Goal: Navigation & Orientation: Find specific page/section

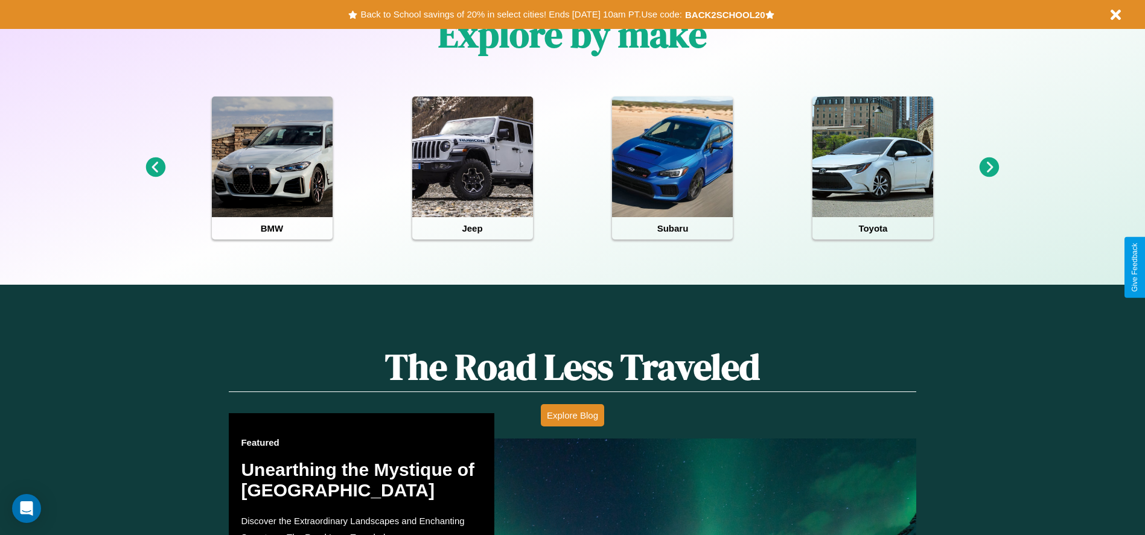
scroll to position [538, 0]
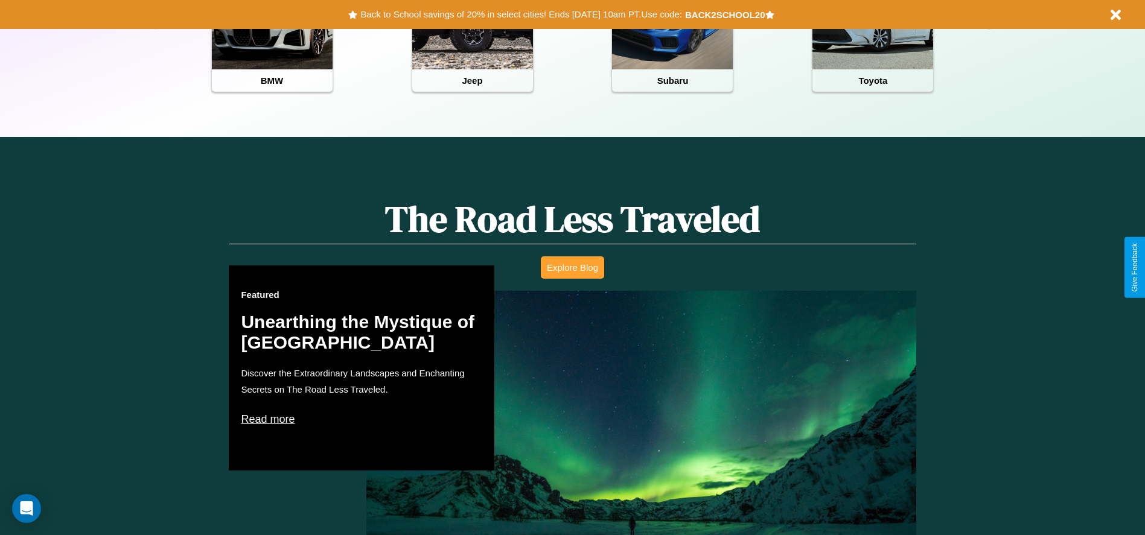
click at [572, 267] on button "Explore Blog" at bounding box center [572, 267] width 63 height 22
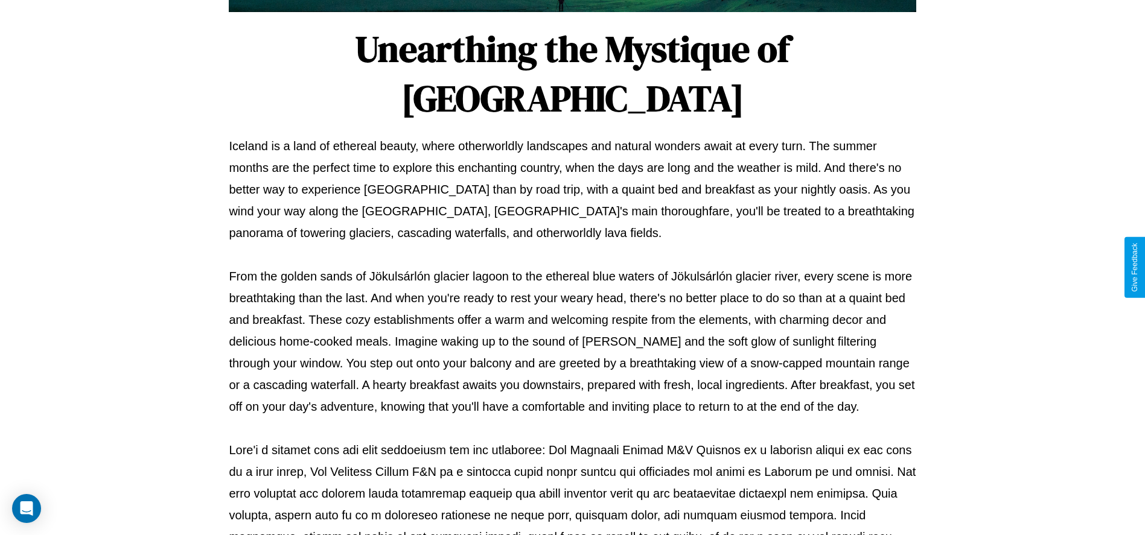
scroll to position [400, 0]
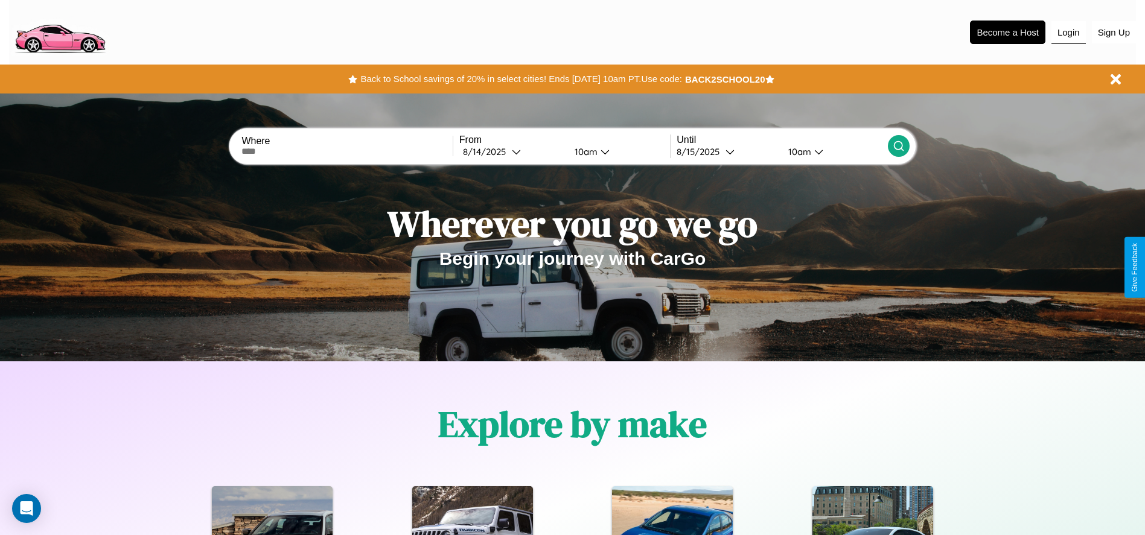
click at [1068, 32] on button "Login" at bounding box center [1068, 32] width 34 height 23
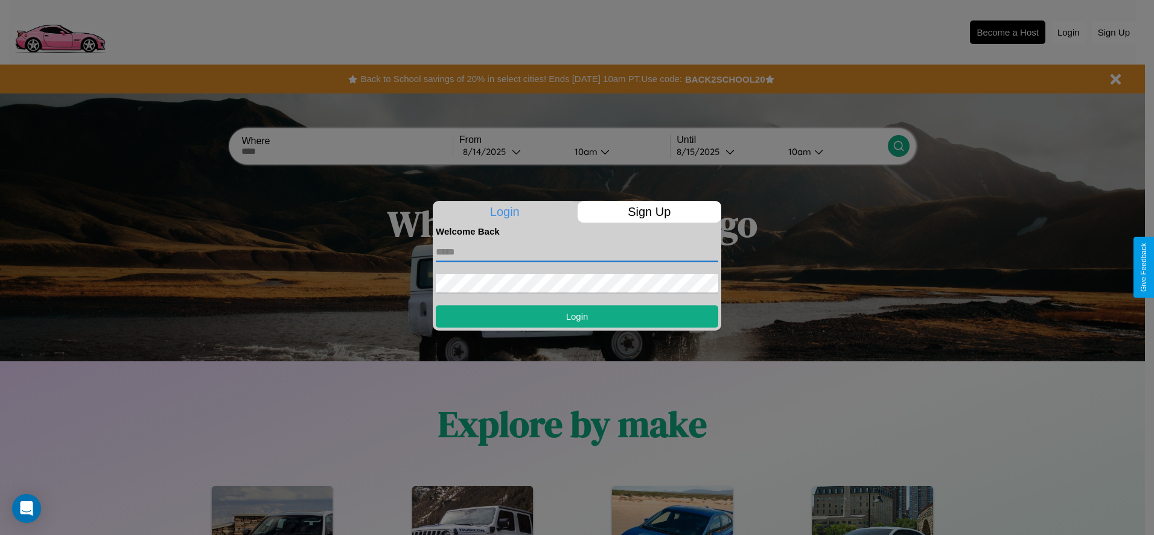
click at [577, 252] on input "text" at bounding box center [577, 252] width 282 height 19
type input "**********"
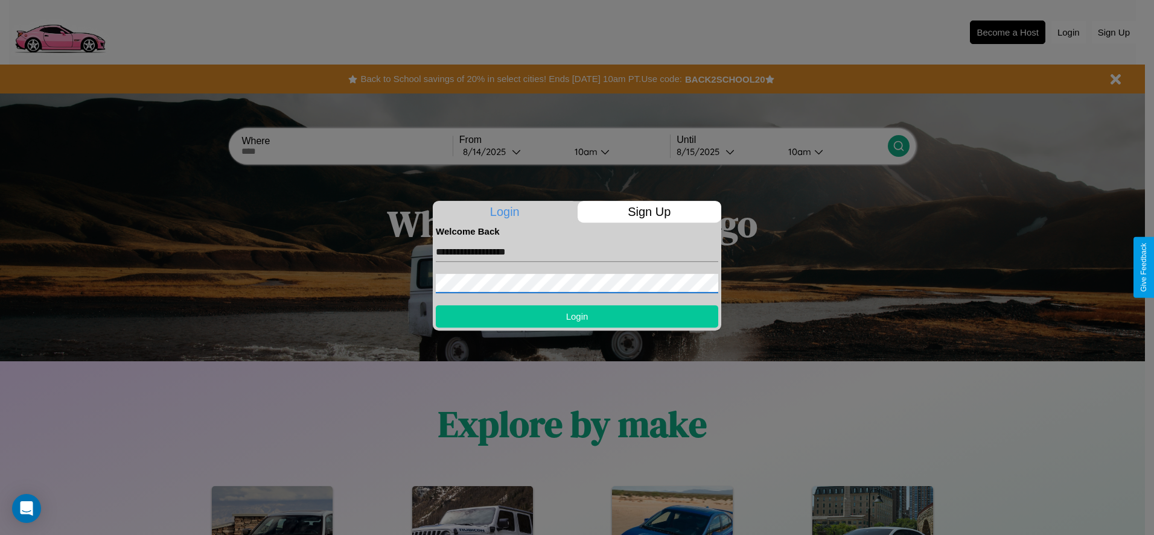
click at [577, 316] on button "Login" at bounding box center [577, 316] width 282 height 22
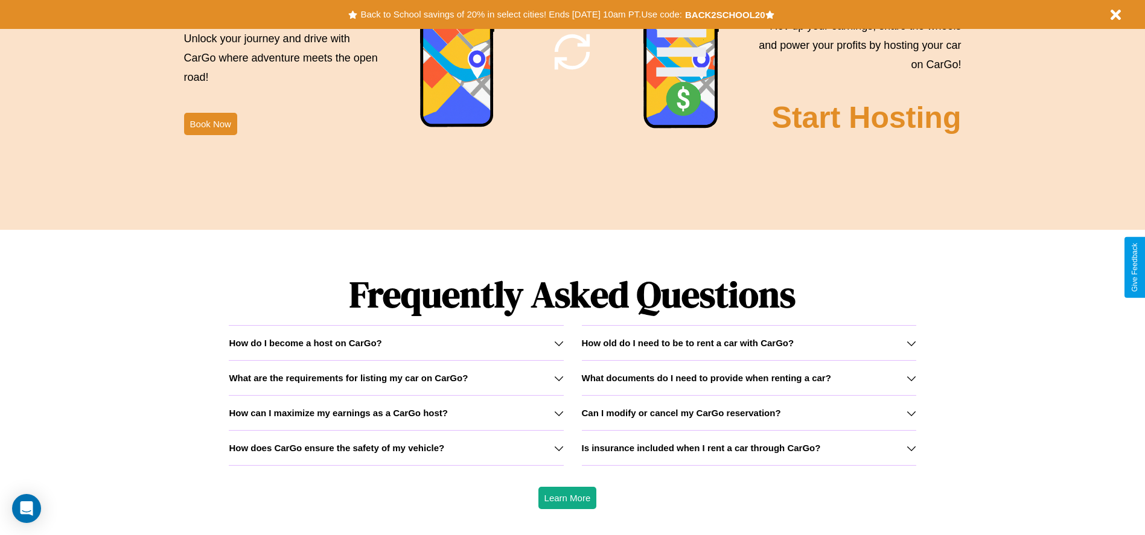
scroll to position [1731, 0]
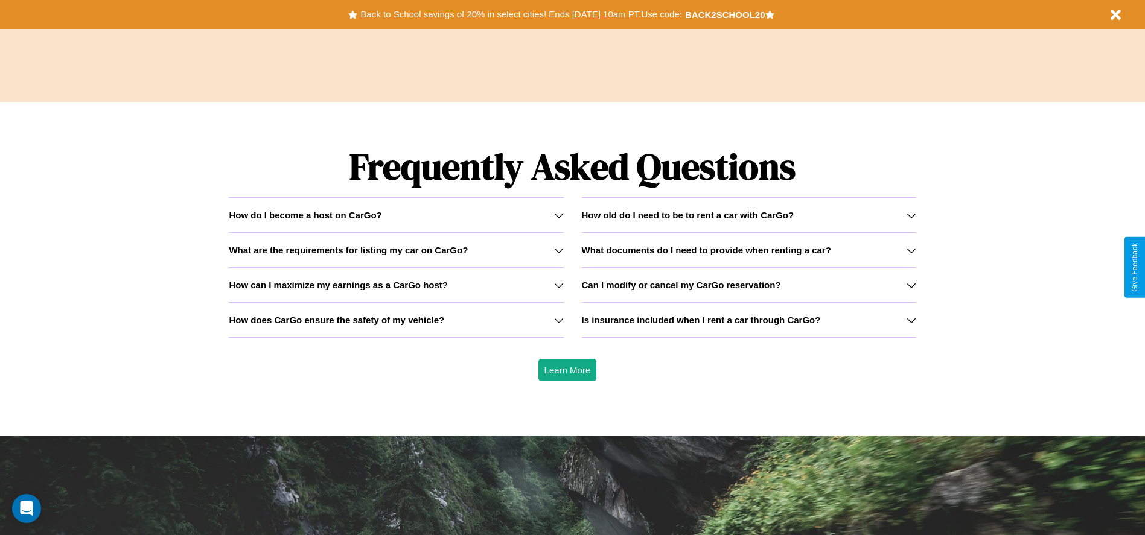
click at [748, 285] on h3 "Can I modify or cancel my CarGo reservation?" at bounding box center [681, 285] width 199 height 10
click at [911, 285] on icon at bounding box center [911, 286] width 10 height 10
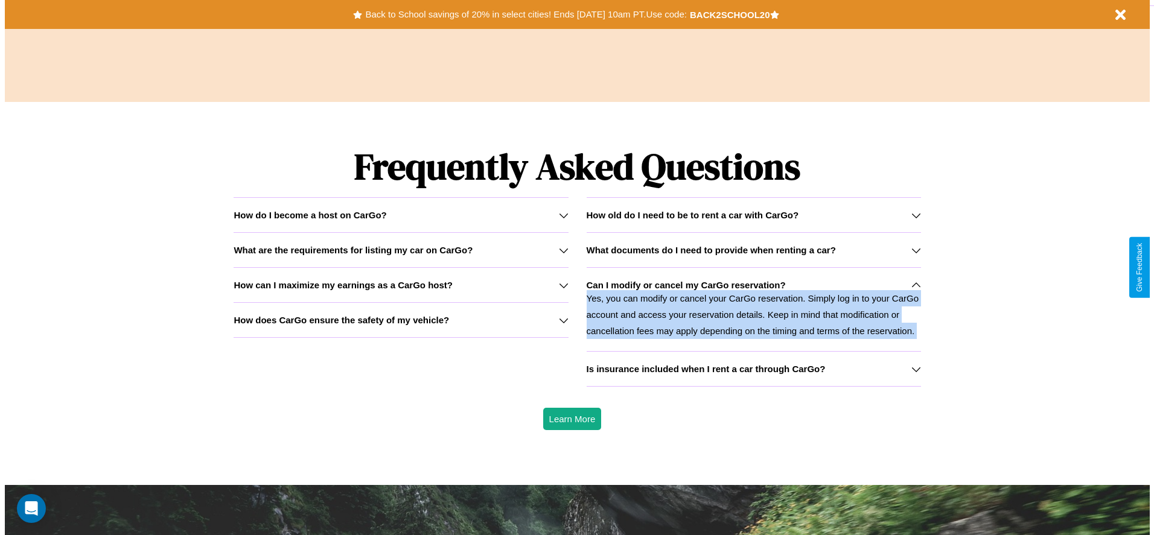
scroll to position [0, 0]
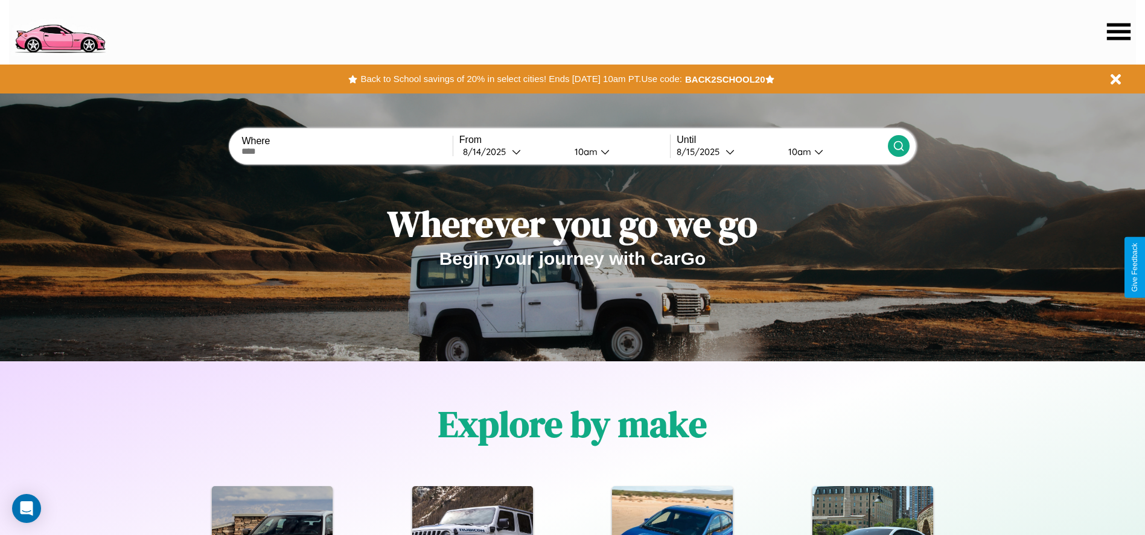
click at [1118, 31] on icon at bounding box center [1119, 31] width 24 height 17
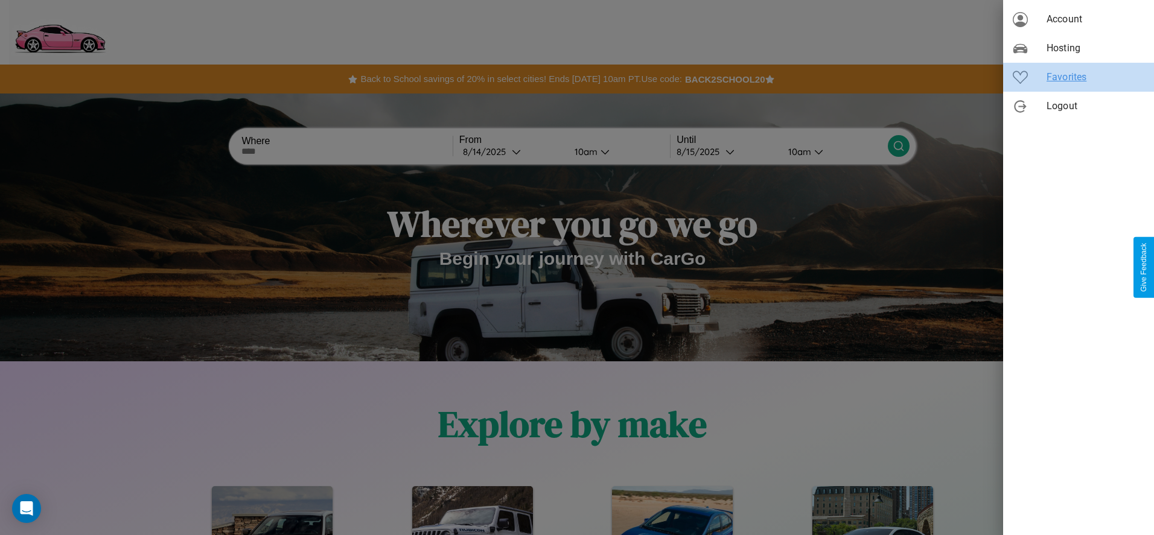
click at [1078, 77] on span "Favorites" at bounding box center [1095, 77] width 98 height 14
